Goal: Task Accomplishment & Management: Manage account settings

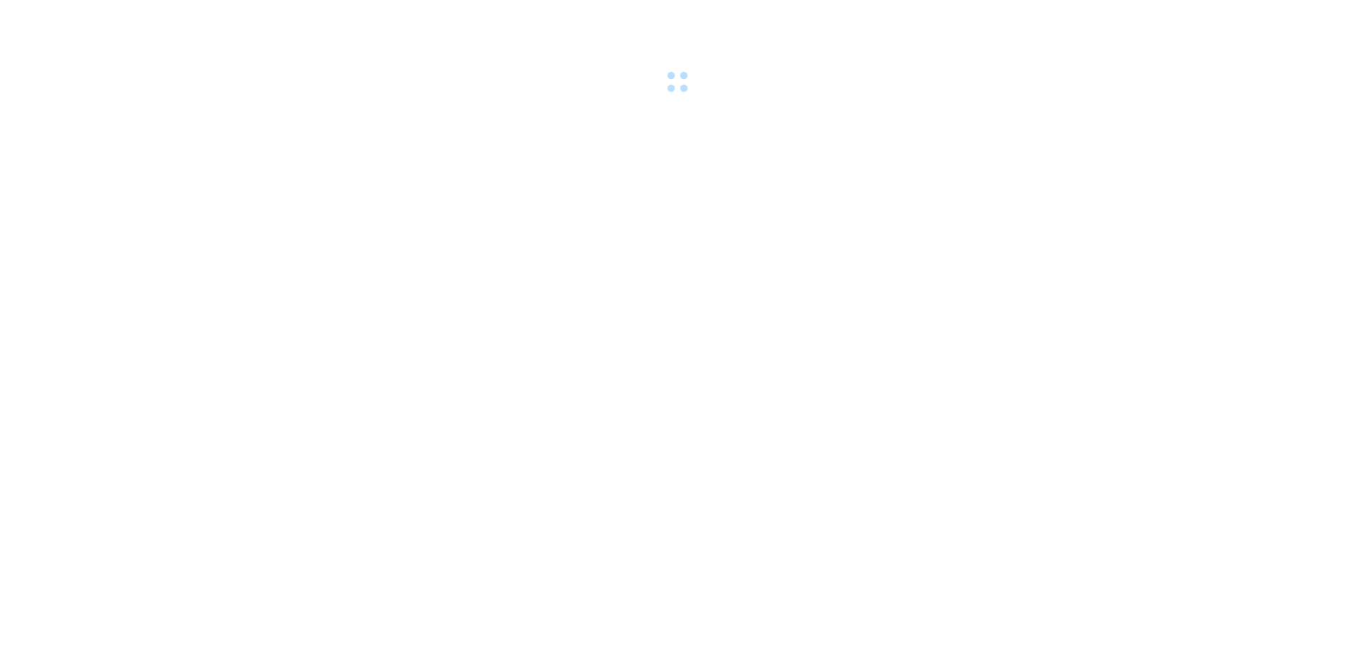
click at [210, 60] on div at bounding box center [677, 48] width 1355 height 97
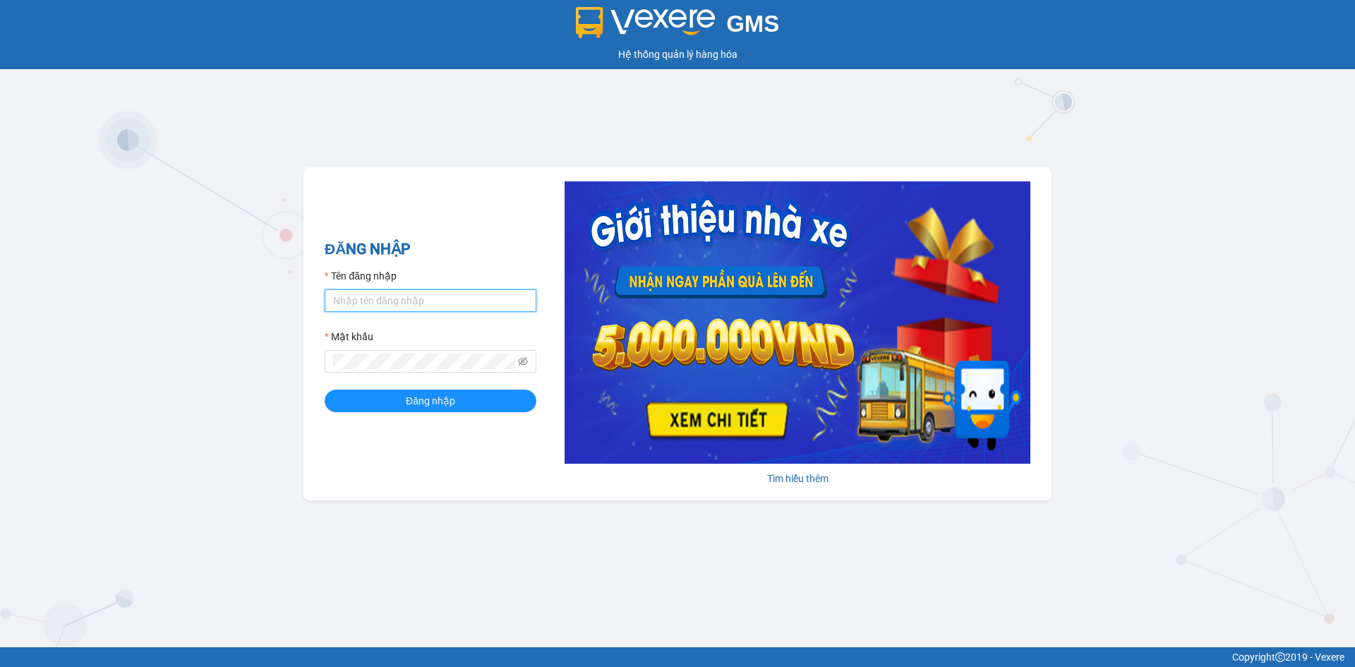
click at [485, 305] on input "Tên đăng nhập" at bounding box center [431, 300] width 212 height 23
click at [485, 305] on input "dangngan.tankimchio" at bounding box center [431, 300] width 212 height 23
type input "dangngan.tankimchi"
click at [325, 390] on button "Đăng nhập" at bounding box center [431, 401] width 212 height 23
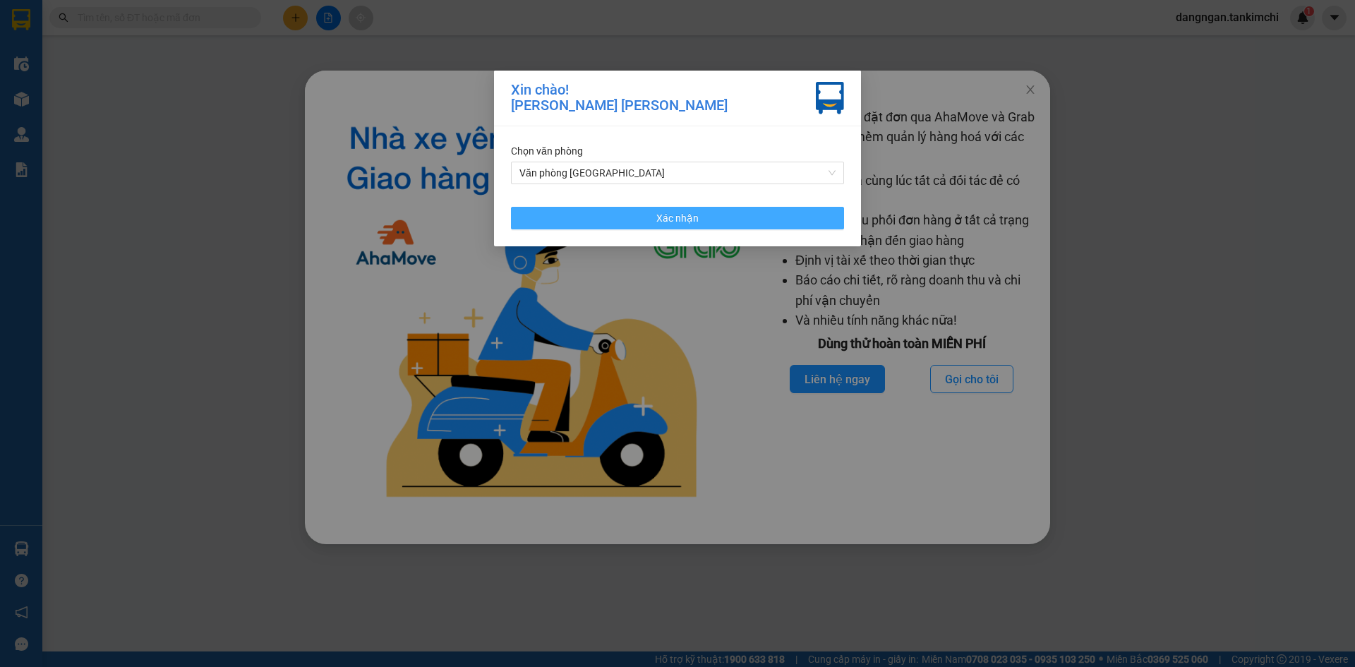
click at [636, 217] on button "Xác nhận" at bounding box center [677, 218] width 333 height 23
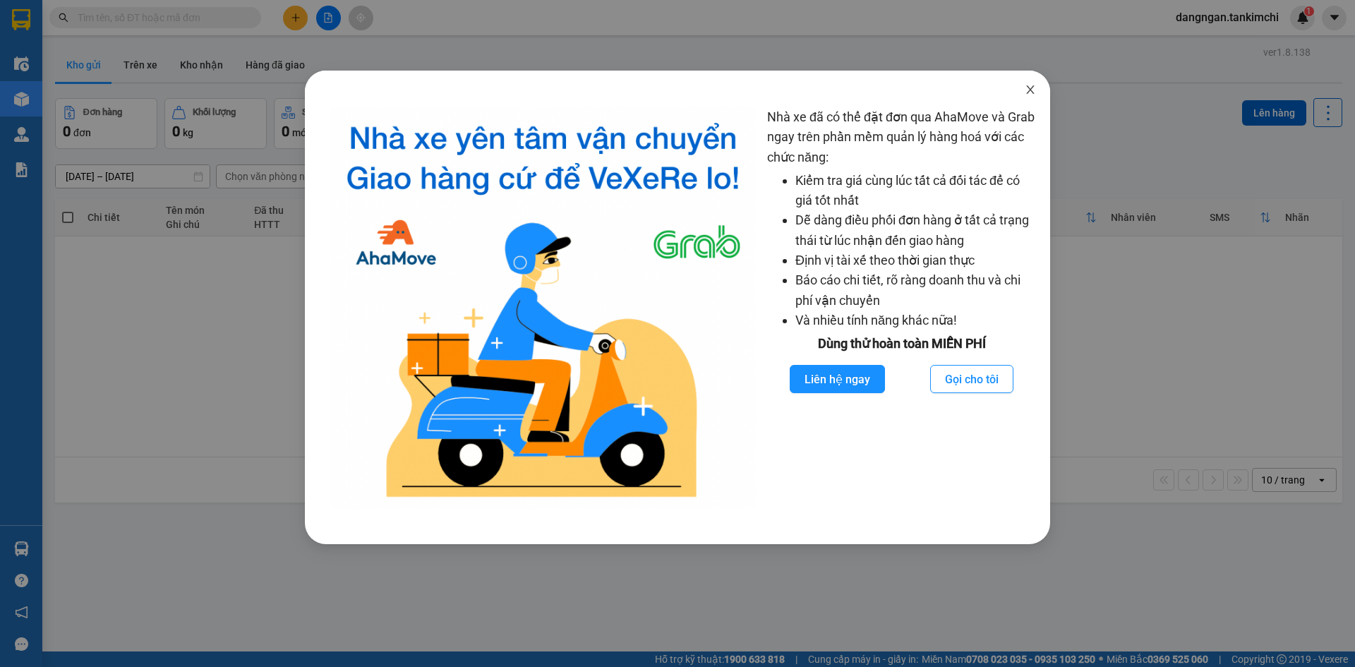
click at [1030, 85] on icon "close" at bounding box center [1030, 89] width 11 height 11
